Goal: Check status: Check status

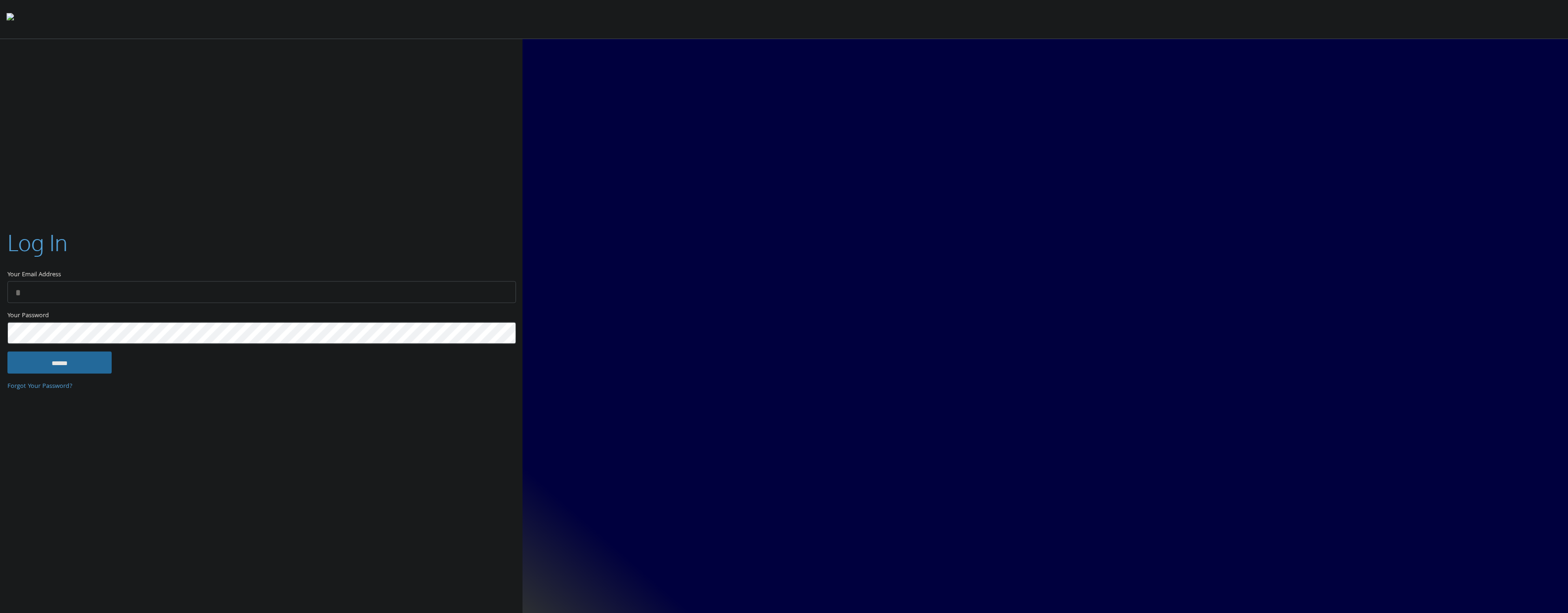
type input "**********"
click at [32, 352] on input "******" at bounding box center [59, 363] width 104 height 23
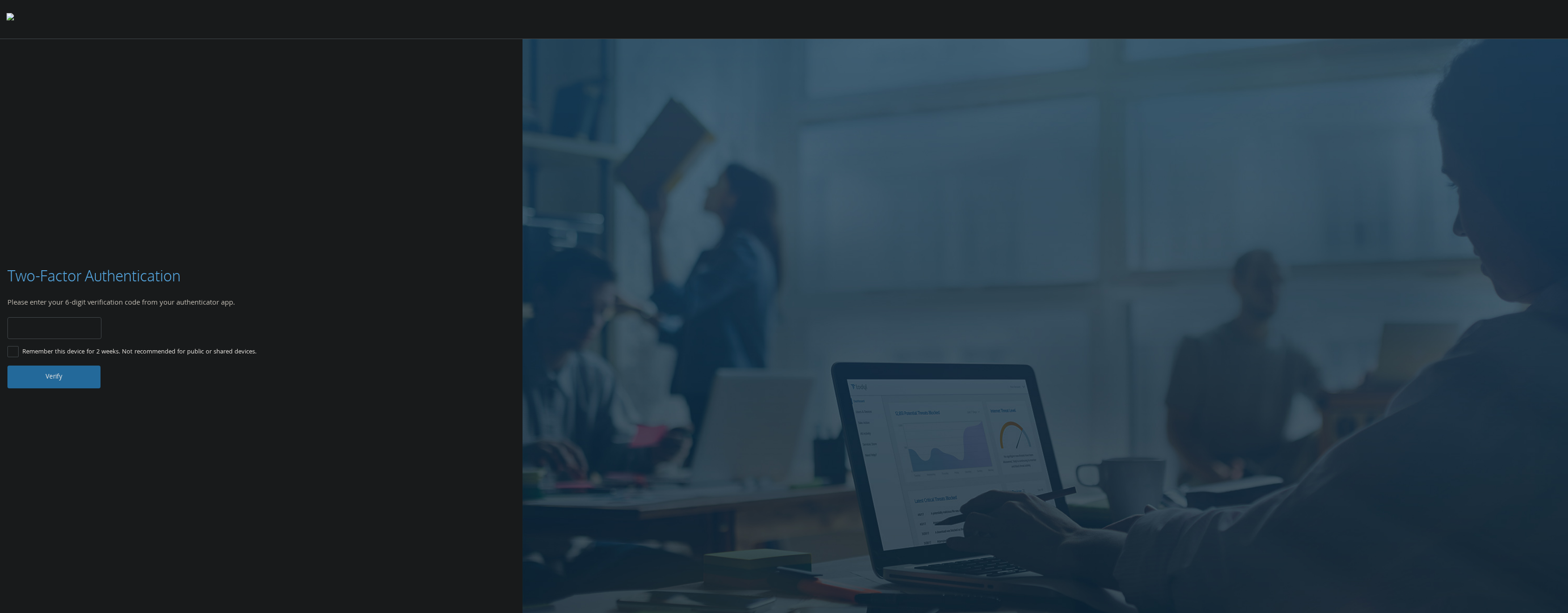
type input "******"
click at [43, 379] on button "Verify" at bounding box center [54, 377] width 93 height 23
